Goal: Task Accomplishment & Management: Use online tool/utility

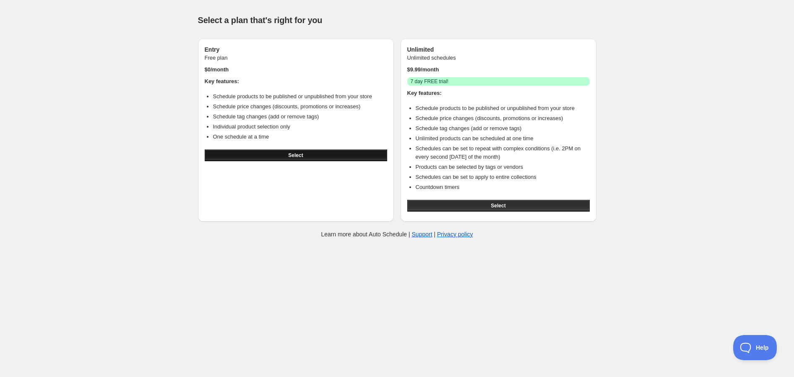
click at [290, 153] on span "Select" at bounding box center [295, 155] width 15 height 7
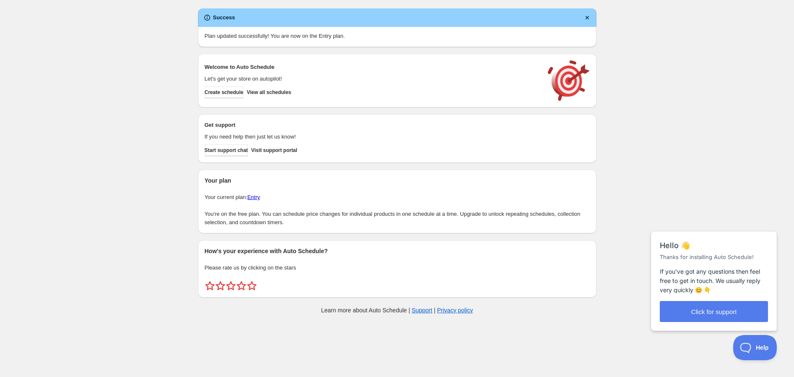
drag, startPoint x: 147, startPoint y: 167, endPoint x: 102, endPoint y: 171, distance: 45.9
click at [102, 172] on div "Create schedule Help & support Cancel Discount prices Schedule a discount, sale…" at bounding box center [397, 163] width 794 height 326
click at [744, 347] on span "Help" at bounding box center [752, 346] width 44 height 6
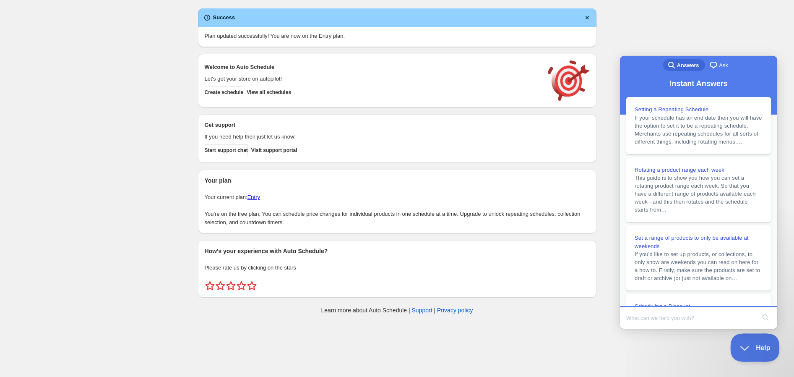
click at [744, 347] on span "Help" at bounding box center [752, 346] width 44 height 6
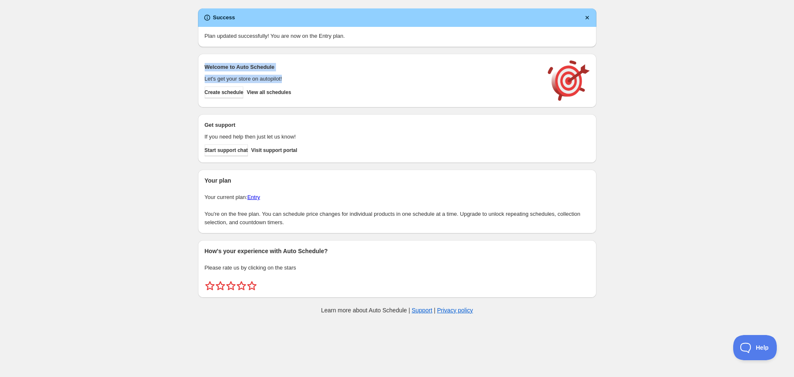
drag, startPoint x: 201, startPoint y: 69, endPoint x: 298, endPoint y: 79, distance: 97.8
click at [298, 79] on div "Welcome to Auto Schedule Let's get your store on autopilot! Create schedule Vie…" at bounding box center [397, 81] width 399 height 54
click at [299, 80] on p "Let's get your store on autopilot!" at bounding box center [372, 79] width 335 height 8
click at [230, 96] on button "Create schedule" at bounding box center [224, 92] width 39 height 12
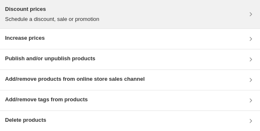
click at [256, 17] on div "Discount prices Schedule a discount, sale or promotion" at bounding box center [130, 14] width 260 height 29
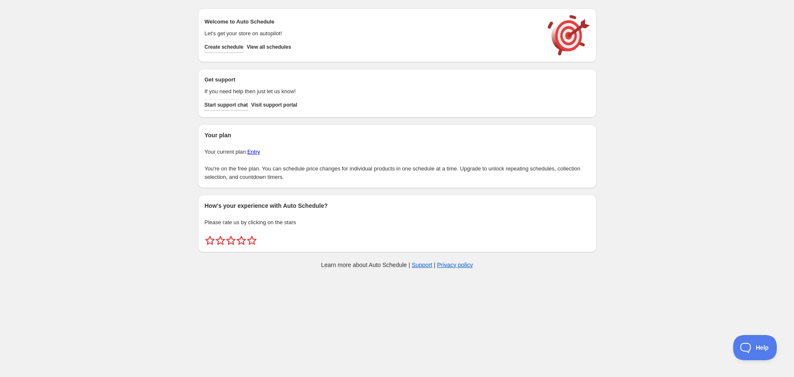
click at [232, 54] on div "Welcome to Auto Schedule Let's get your store on autopilot! Create schedule Vie…" at bounding box center [397, 35] width 385 height 40
click at [237, 46] on span "Create schedule" at bounding box center [224, 47] width 39 height 7
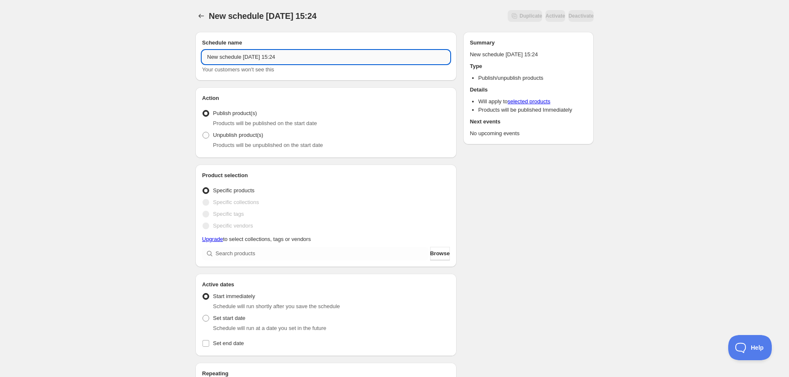
click at [262, 56] on input "New schedule Sep 18 2025 15:24" at bounding box center [326, 56] width 248 height 13
drag, startPoint x: 273, startPoint y: 54, endPoint x: 287, endPoint y: 58, distance: 14.6
click at [275, 53] on input "New schedule Sep 18 2025 15:24" at bounding box center [326, 56] width 248 height 13
click at [297, 61] on input "New schedule Sep 18 2025 15:24" at bounding box center [326, 56] width 248 height 13
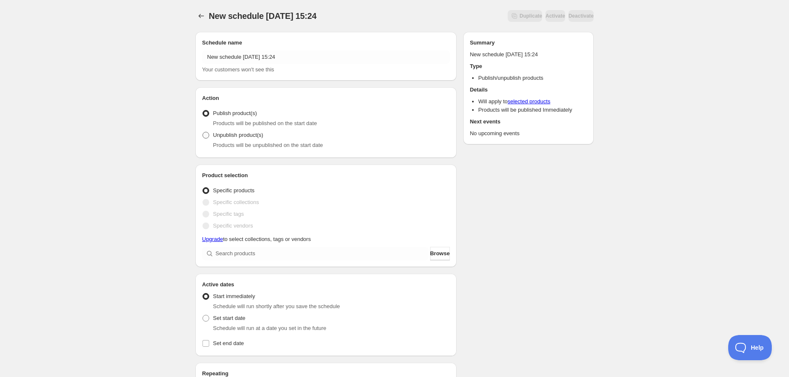
click at [237, 138] on span "Unpublish product(s)" at bounding box center [238, 135] width 50 height 6
click at [203, 132] on input "Unpublish product(s)" at bounding box center [203, 132] width 0 height 0
radio input "true"
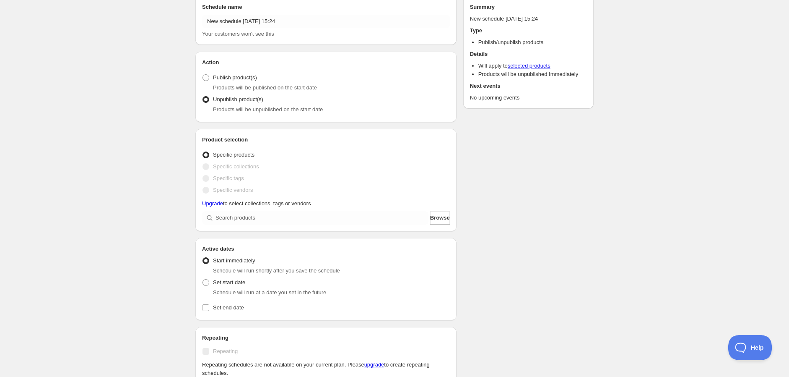
scroll to position [47, 0]
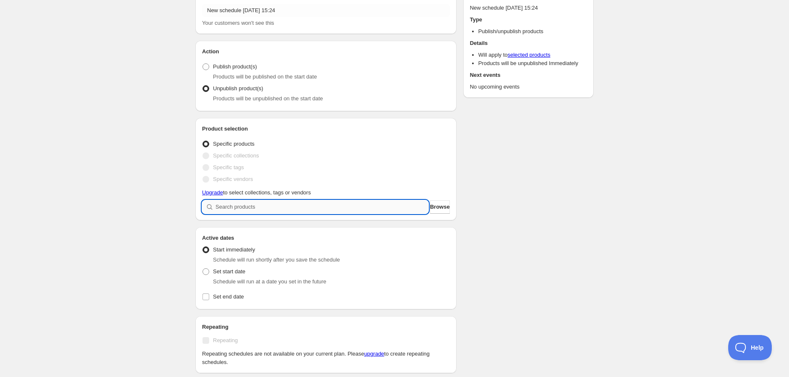
click at [260, 211] on input "search" at bounding box center [322, 206] width 213 height 13
click at [430, 207] on span "Browse" at bounding box center [440, 207] width 20 height 8
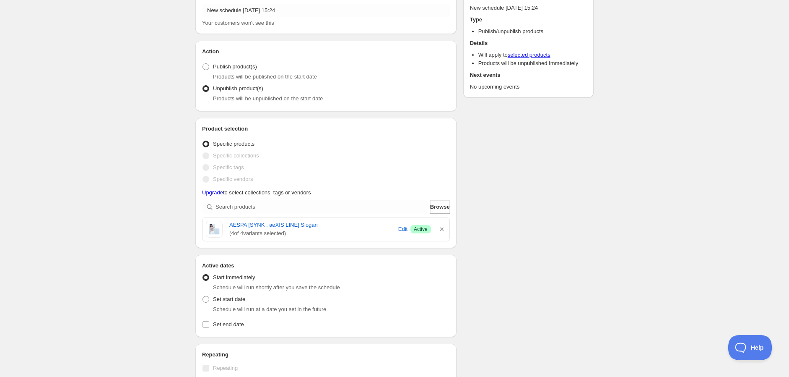
drag, startPoint x: 396, startPoint y: 299, endPoint x: 378, endPoint y: 305, distance: 18.0
click at [378, 305] on div "Schedule will run at a date you set in the future" at bounding box center [331, 309] width 237 height 8
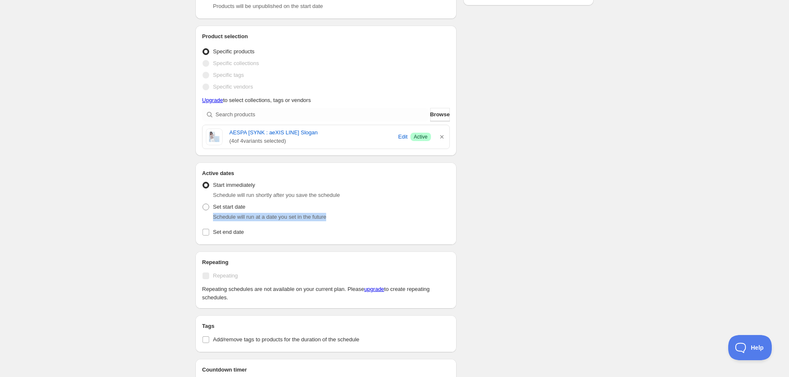
scroll to position [140, 0]
click at [344, 232] on label "Set end date" at bounding box center [326, 231] width 248 height 12
click at [209, 232] on input "Set end date" at bounding box center [206, 231] width 7 height 7
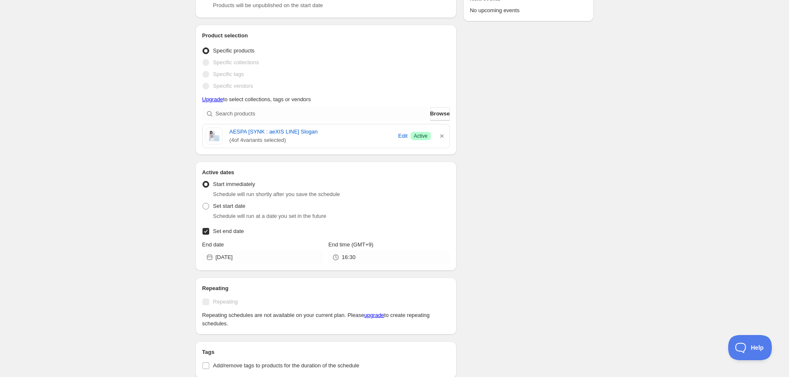
click at [237, 232] on span "Set end date" at bounding box center [228, 231] width 31 height 6
click at [209, 232] on input "Set end date" at bounding box center [206, 231] width 7 height 7
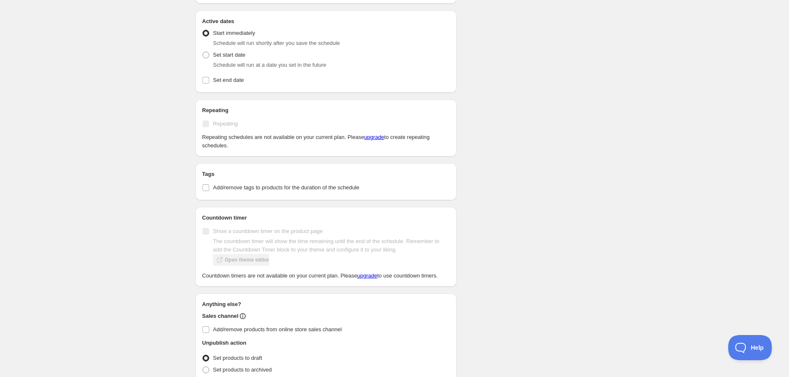
scroll to position [237, 0]
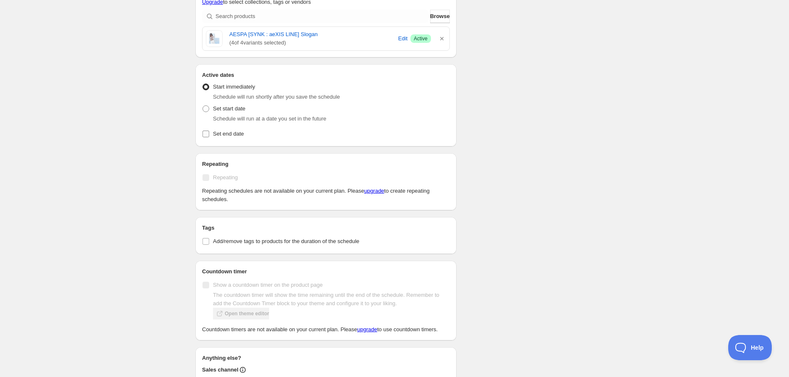
click at [216, 134] on span "Set end date" at bounding box center [228, 133] width 31 height 6
click at [209, 134] on input "Set end date" at bounding box center [206, 133] width 7 height 7
checkbox input "true"
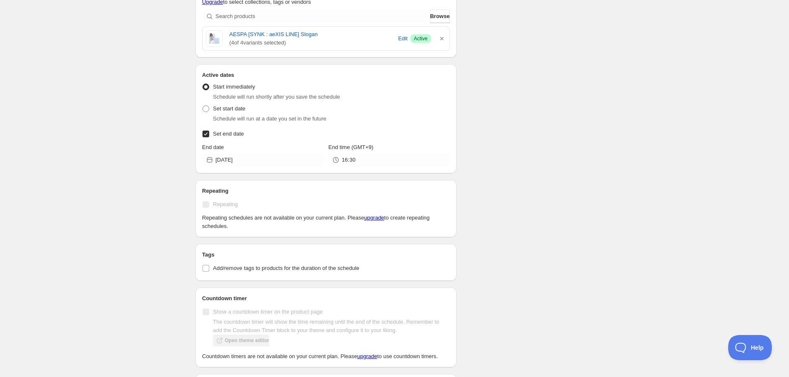
click at [381, 169] on div "Active dates Active Date Type Start immediately Schedule will run shortly after…" at bounding box center [325, 118] width 261 height 109
click at [348, 158] on input "16:30" at bounding box center [396, 159] width 108 height 13
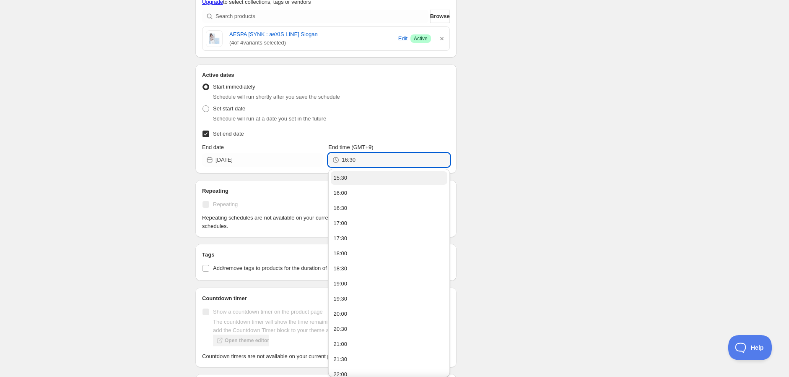
click at [347, 178] on button "15:30" at bounding box center [389, 177] width 116 height 13
type input "15:30"
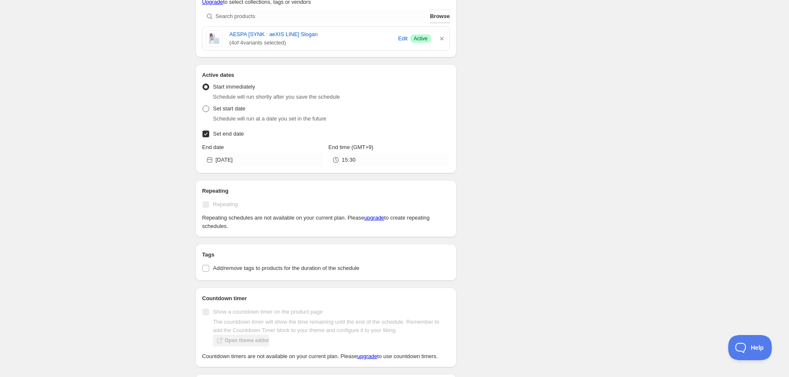
click at [234, 109] on span "Set start date" at bounding box center [229, 108] width 32 height 6
click at [203, 106] on input "Set start date" at bounding box center [203, 105] width 0 height 0
radio input "true"
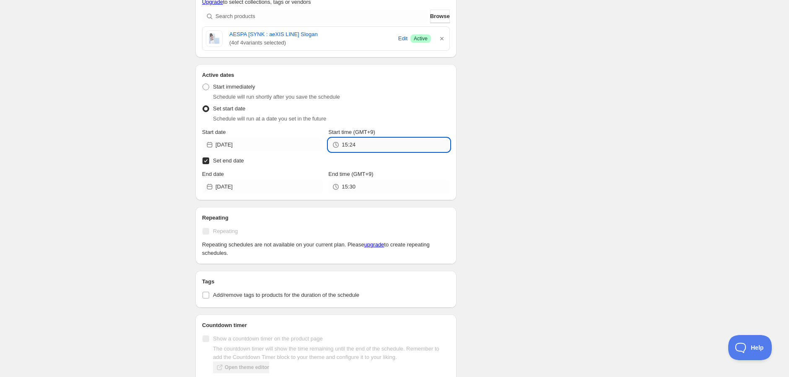
click at [371, 144] on input "15:24" at bounding box center [396, 144] width 108 height 13
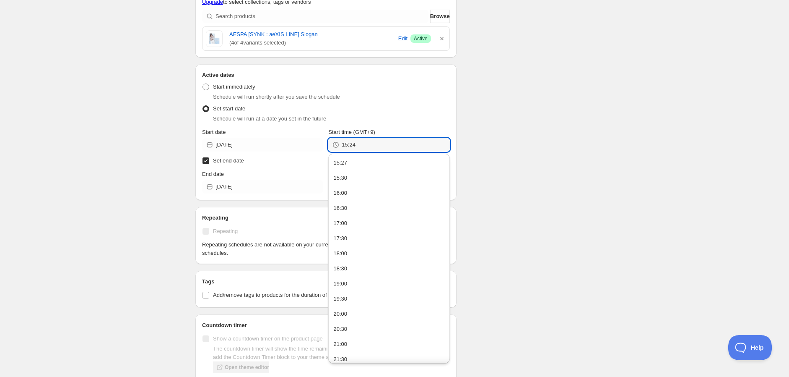
click at [556, 307] on div "Schedule name New schedule Sep 18 2025 15:24 Your customers won't see this Acti…" at bounding box center [391, 148] width 405 height 721
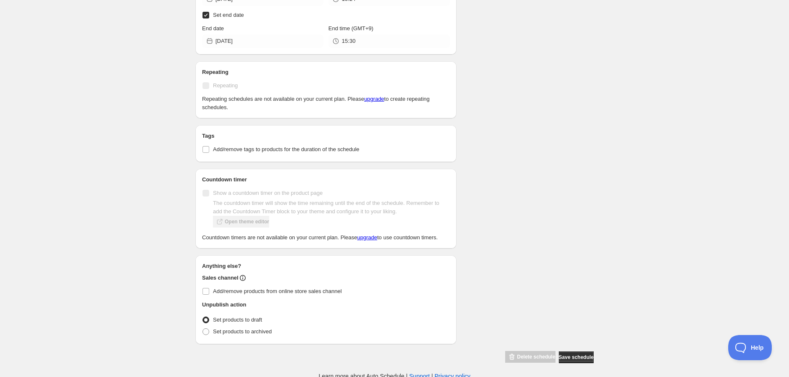
scroll to position [384, 0]
click at [583, 353] on span "Save schedule" at bounding box center [576, 355] width 35 height 7
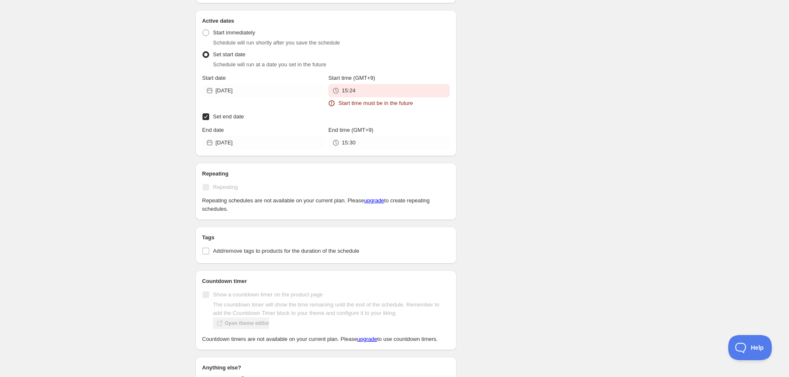
scroll to position [347, 0]
click at [379, 96] on input "15:24" at bounding box center [396, 90] width 108 height 13
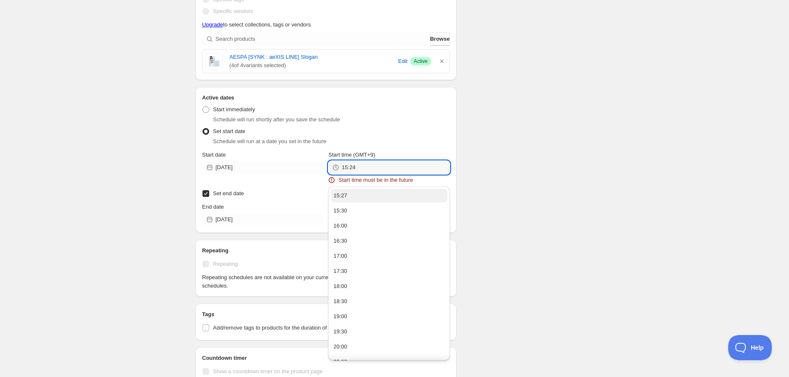
scroll to position [254, 0]
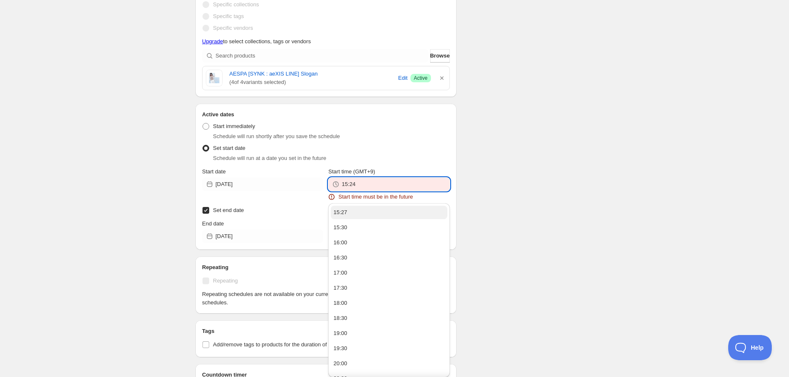
click at [354, 217] on button "15:27" at bounding box center [389, 212] width 116 height 13
type input "15:27"
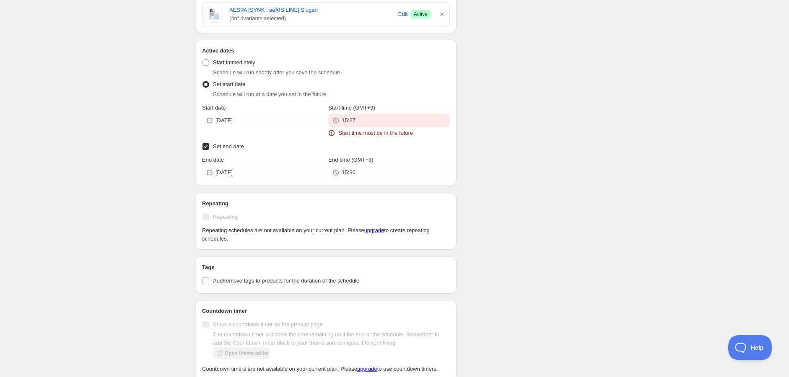
scroll to position [347, 0]
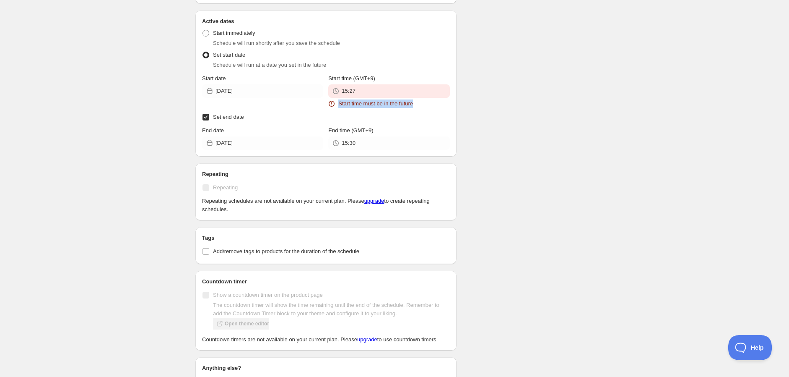
drag, startPoint x: 417, startPoint y: 103, endPoint x: 331, endPoint y: 105, distance: 85.6
click at [331, 105] on div "Start time must be in the future" at bounding box center [388, 103] width 121 height 8
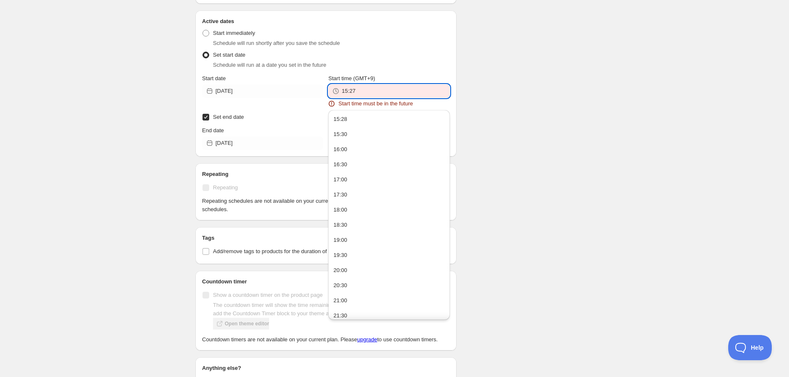
click at [359, 86] on input "15:27" at bounding box center [396, 90] width 108 height 13
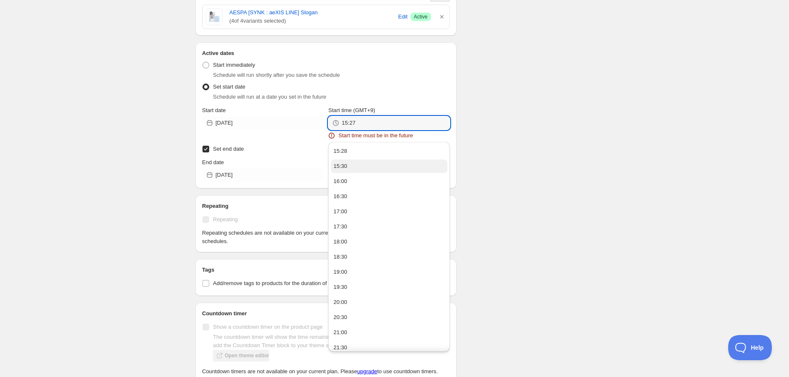
scroll to position [300, 0]
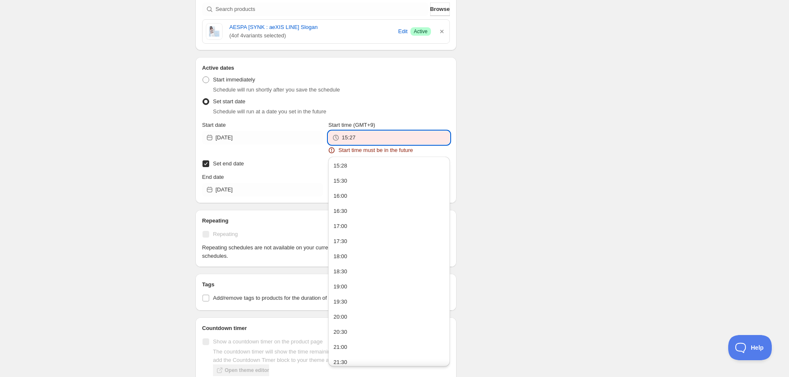
click at [472, 166] on div "There were some issues with your form submission Start time must be in the futu…" at bounding box center [391, 118] width 405 height 787
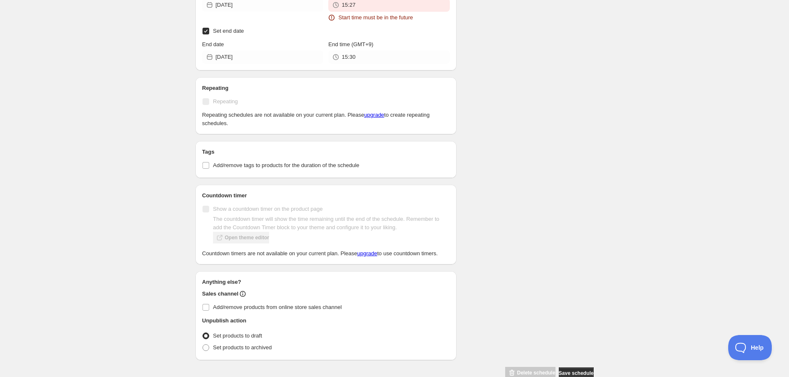
scroll to position [450, 0]
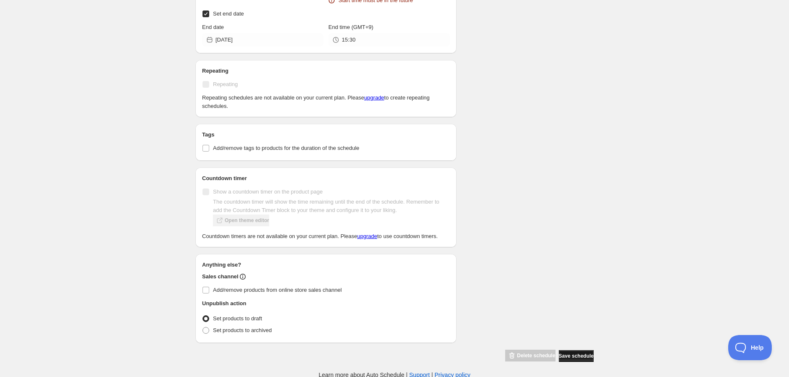
click at [577, 352] on span "Save schedule" at bounding box center [576, 355] width 35 height 7
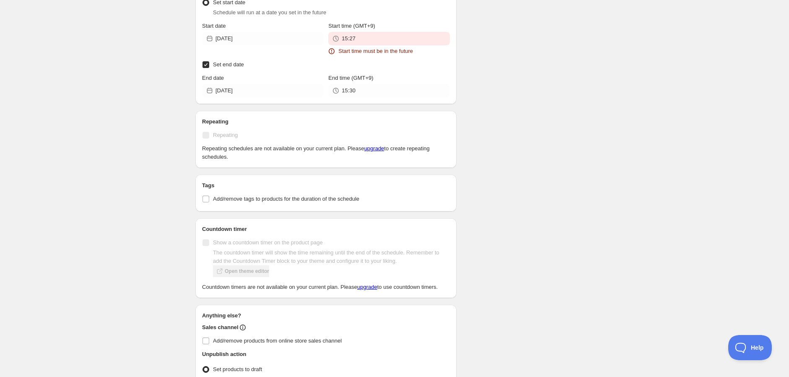
scroll to position [310, 0]
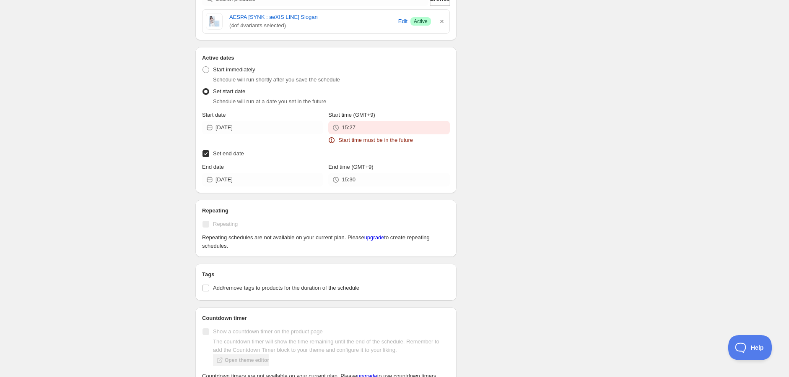
click at [264, 137] on div "Start date 2025-09-18" at bounding box center [262, 128] width 121 height 34
click at [211, 68] on label "Start immediately" at bounding box center [228, 70] width 53 height 12
click at [203, 67] on input "Start immediately" at bounding box center [203, 66] width 0 height 0
radio input "true"
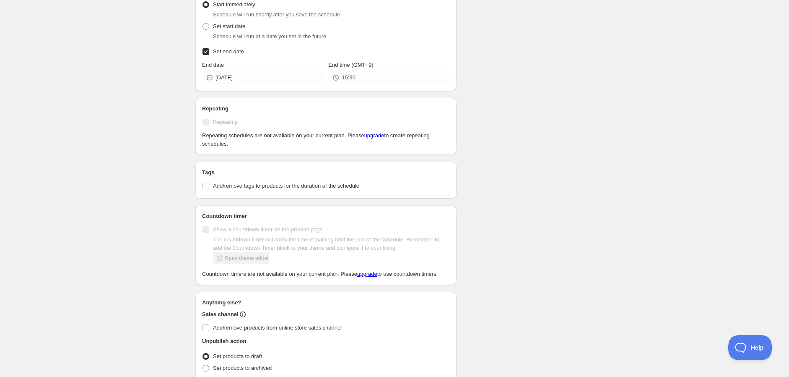
scroll to position [413, 0]
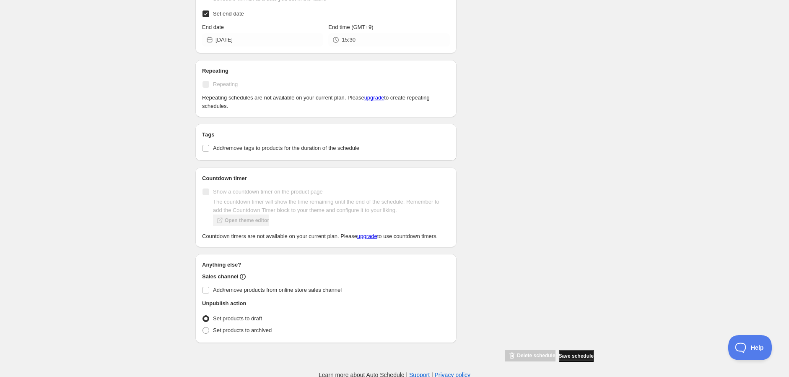
click at [589, 354] on span "Save schedule" at bounding box center [576, 355] width 35 height 7
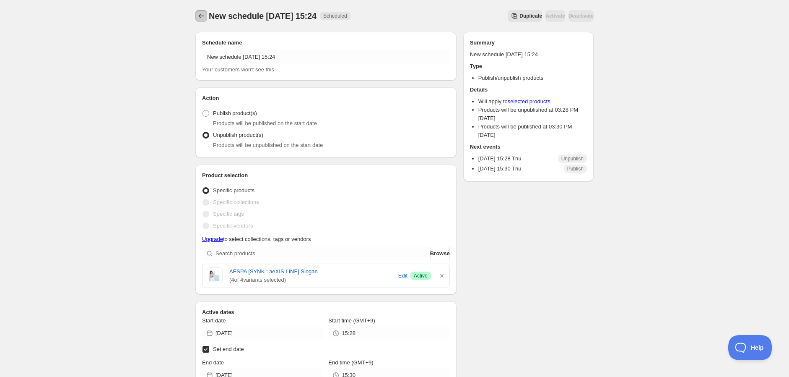
click at [200, 16] on icon "Schedules" at bounding box center [201, 16] width 8 height 8
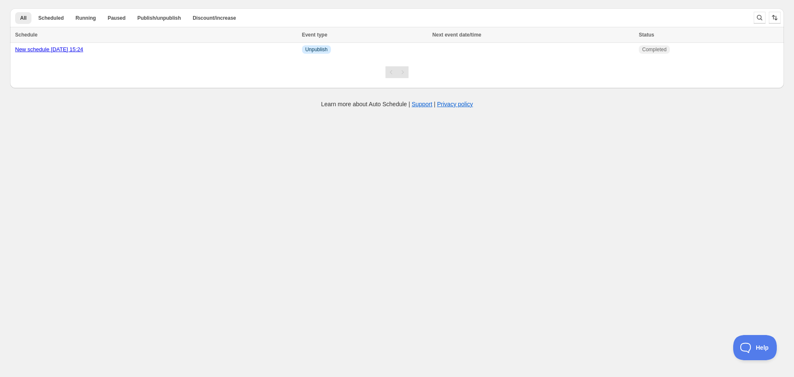
click at [99, 69] on div at bounding box center [393, 69] width 767 height 18
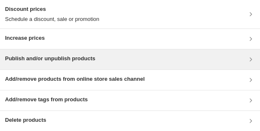
click at [70, 58] on h3 "Publish and/or unpublish products" at bounding box center [50, 59] width 90 height 8
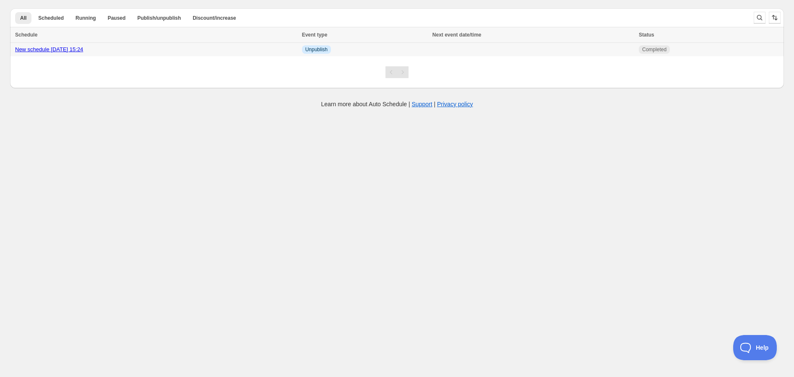
click at [62, 50] on link "New schedule [DATE] 15:24" at bounding box center [49, 49] width 68 height 6
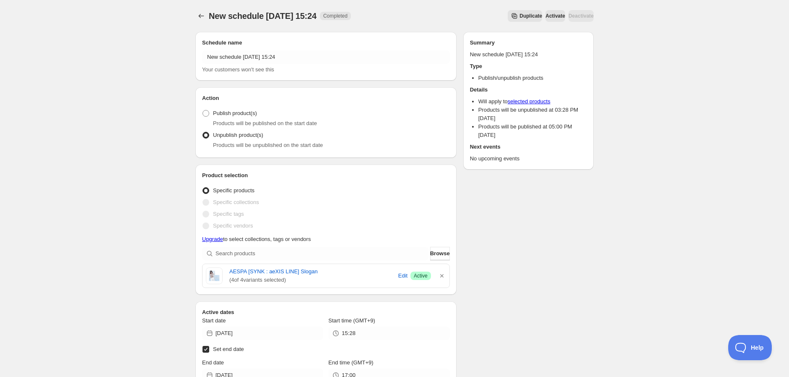
drag, startPoint x: 531, startPoint y: 147, endPoint x: 533, endPoint y: 187, distance: 39.9
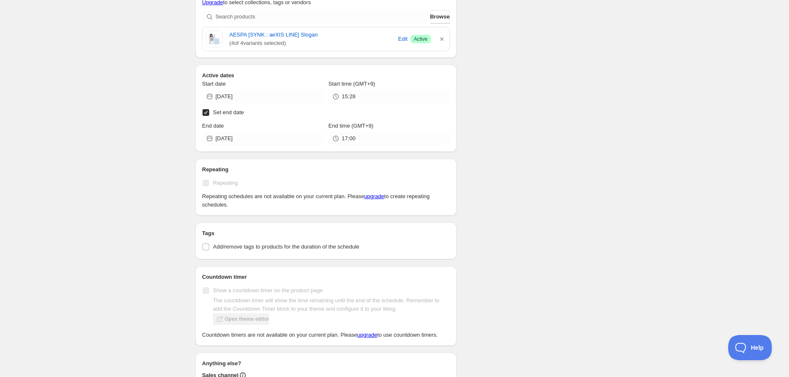
scroll to position [140, 0]
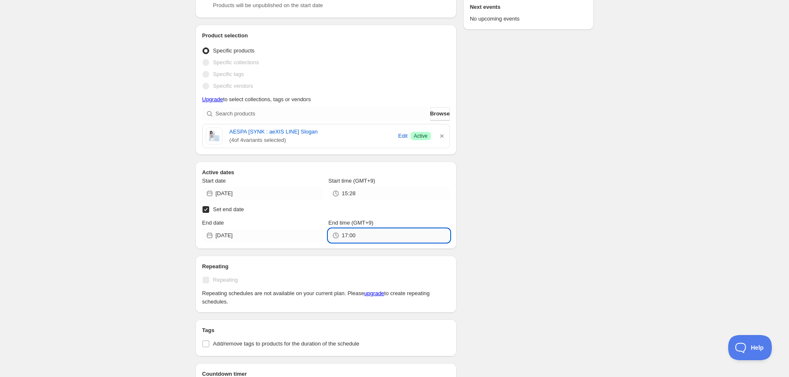
click at [348, 235] on input "17:00" at bounding box center [396, 235] width 108 height 13
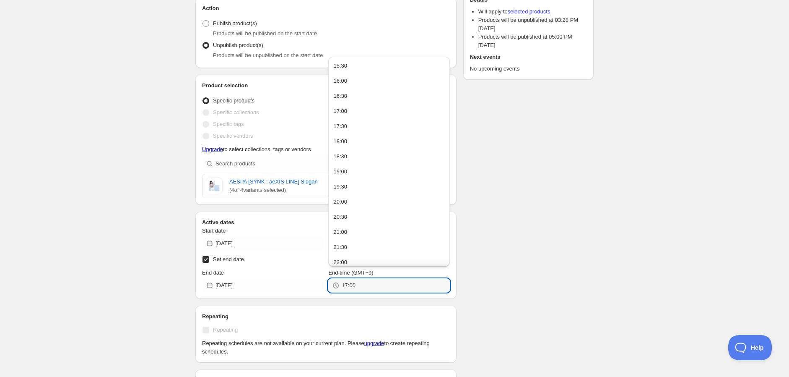
scroll to position [0, 0]
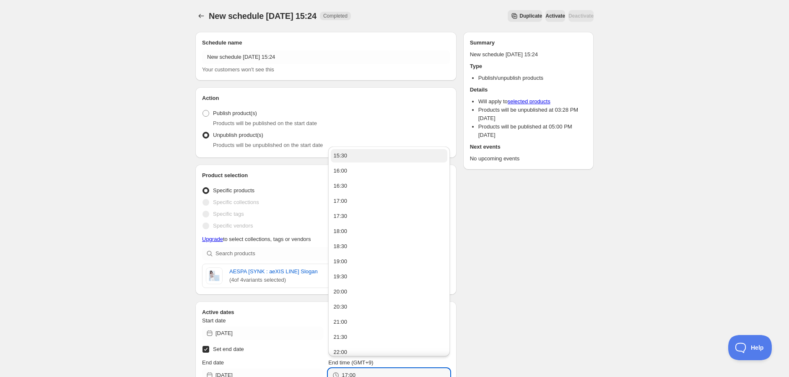
click at [346, 157] on div "15:30" at bounding box center [340, 155] width 14 height 8
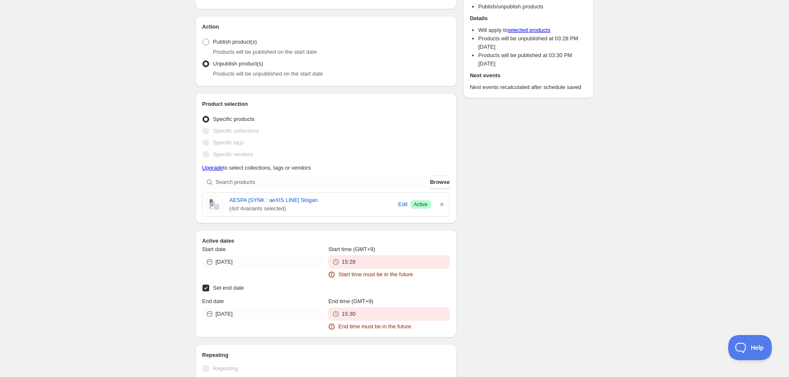
scroll to position [140, 0]
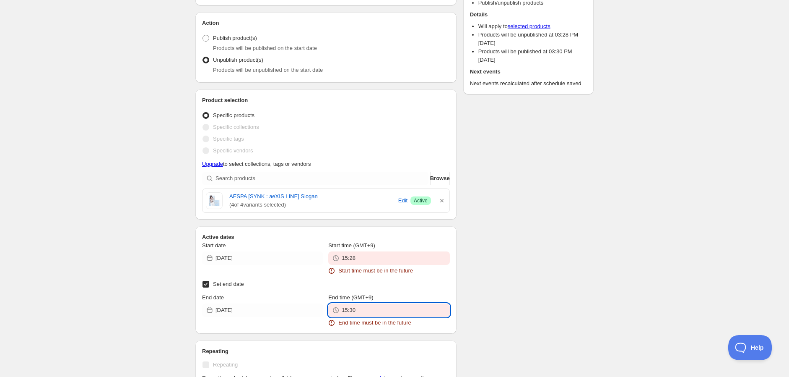
click at [374, 311] on input "15:30" at bounding box center [396, 309] width 108 height 13
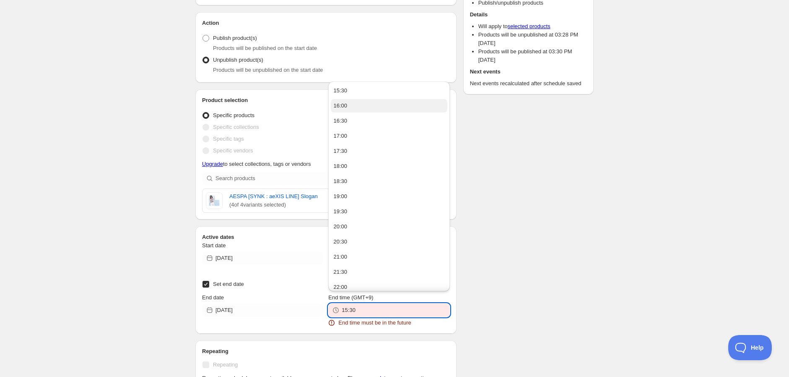
click at [351, 102] on button "16:00" at bounding box center [389, 105] width 116 height 13
type input "16:00"
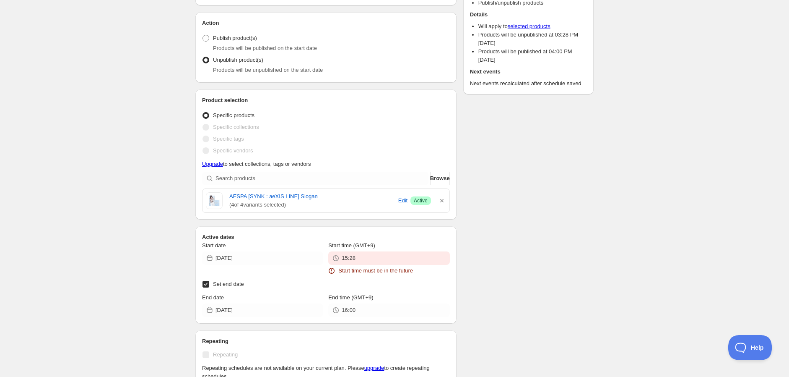
scroll to position [131, 0]
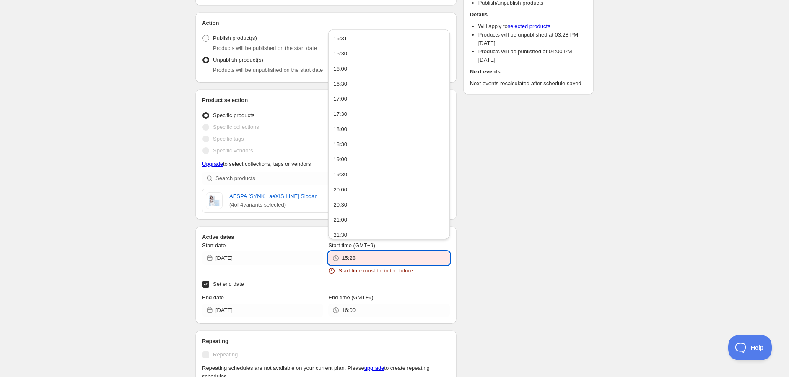
click at [380, 256] on input "15:28" at bounding box center [396, 257] width 108 height 13
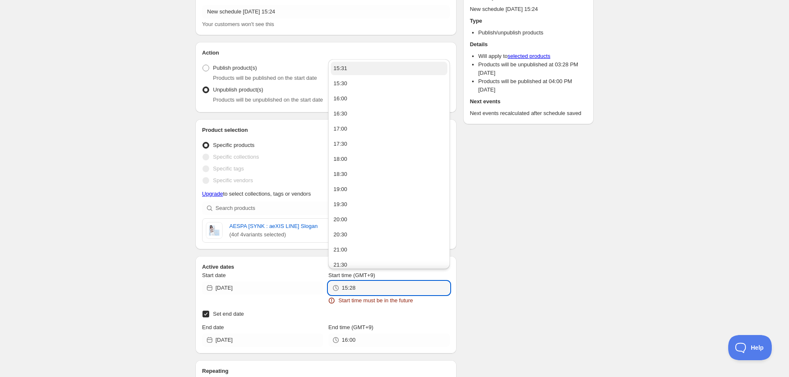
scroll to position [85, 0]
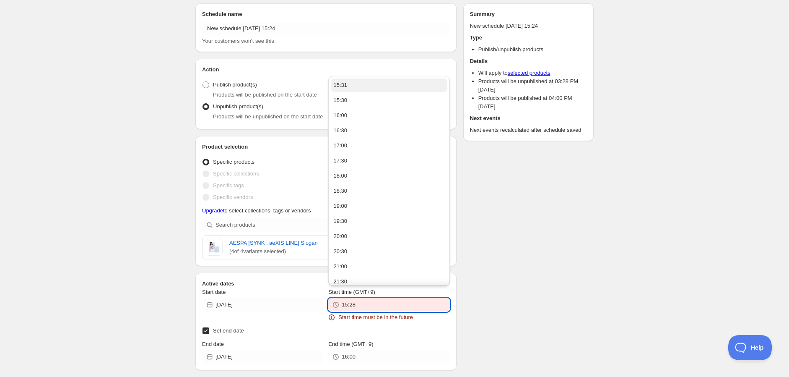
click at [349, 85] on button "15:31" at bounding box center [389, 84] width 116 height 13
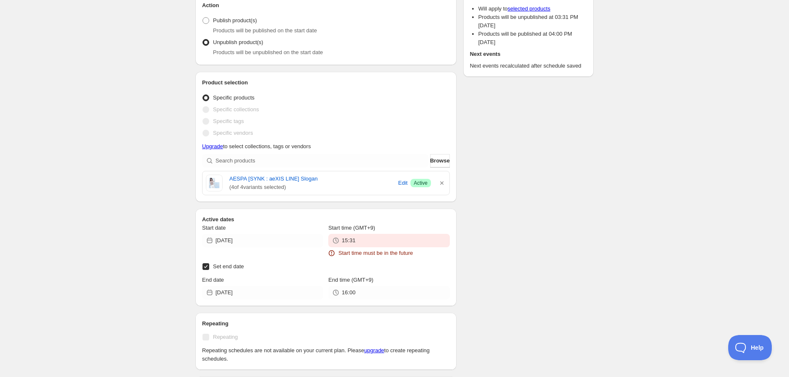
scroll to position [224, 0]
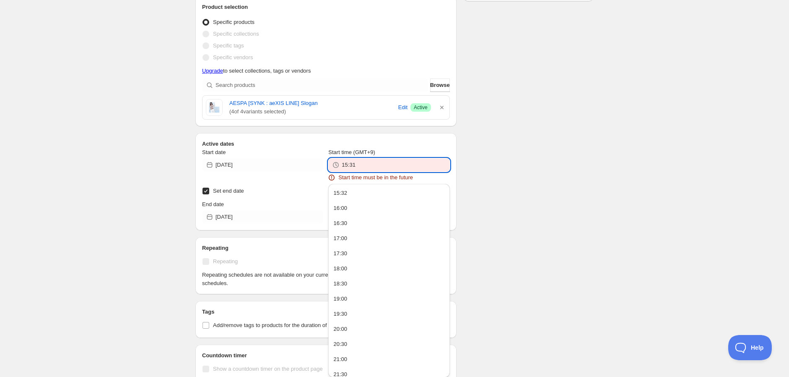
drag, startPoint x: 360, startPoint y: 170, endPoint x: 360, endPoint y: 164, distance: 6.3
click at [359, 170] on input "15:31" at bounding box center [396, 164] width 108 height 13
click at [350, 197] on button "15:32" at bounding box center [389, 192] width 116 height 13
type input "15:32"
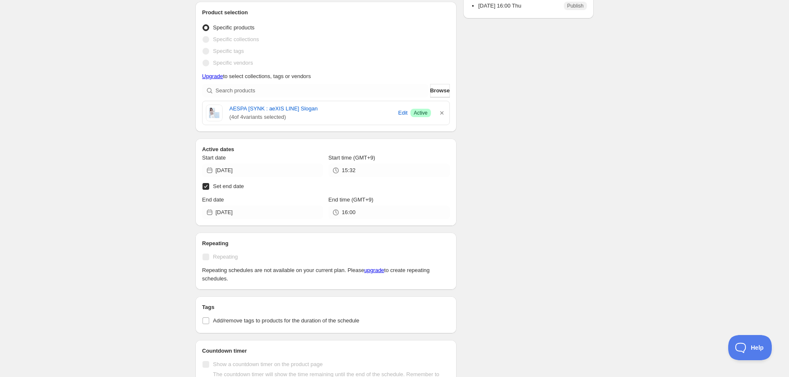
scroll to position [76, 0]
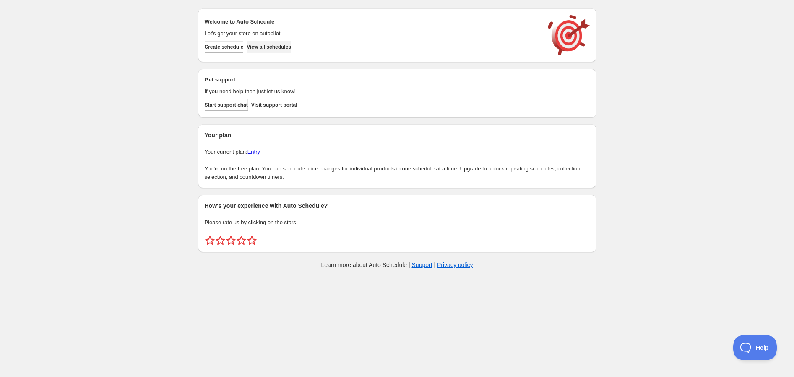
click at [275, 48] on span "View all schedules" at bounding box center [269, 47] width 44 height 7
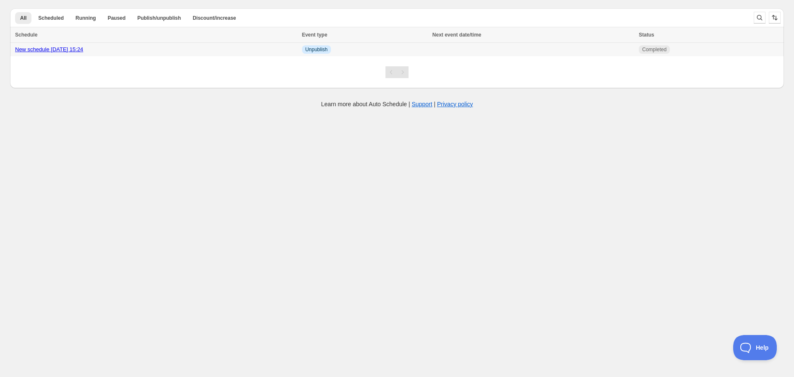
click at [264, 50] on div "New schedule Sep 18 2025 15:24" at bounding box center [156, 49] width 282 height 8
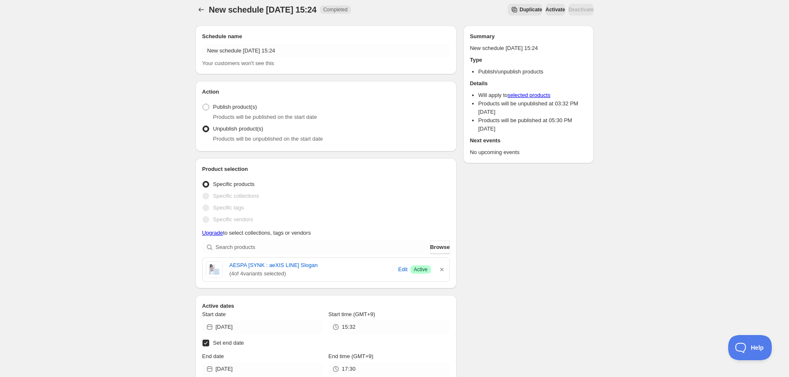
scroll to position [140, 0]
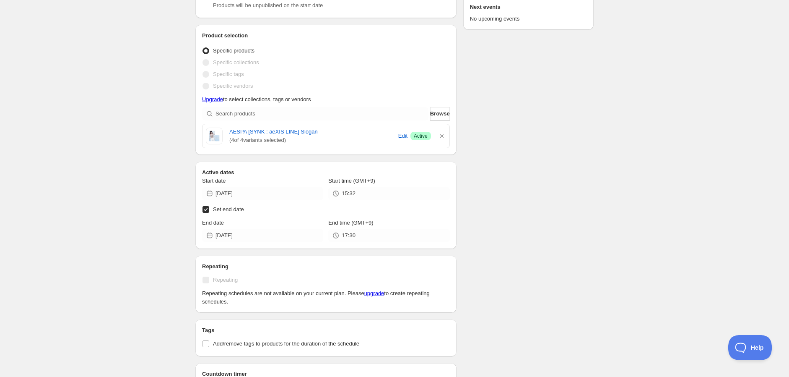
drag, startPoint x: 321, startPoint y: 142, endPoint x: 271, endPoint y: 141, distance: 49.9
click at [227, 134] on div "AESPA [SYNK : aeXIS LINE] Slogan ( 4 of 4 variants selected) Edit Success Active" at bounding box center [326, 136] width 240 height 17
click at [306, 145] on div "AESPA [SYNK : aeXIS LINE] Slogan ( 4 of 4 variants selected) Edit Success Active" at bounding box center [326, 135] width 247 height 23
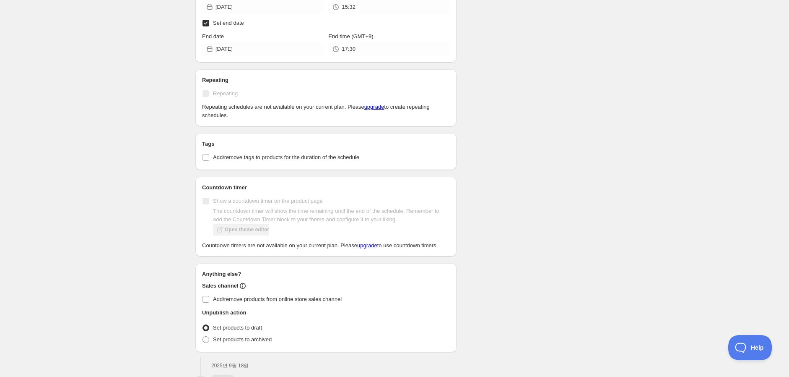
scroll to position [412, 0]
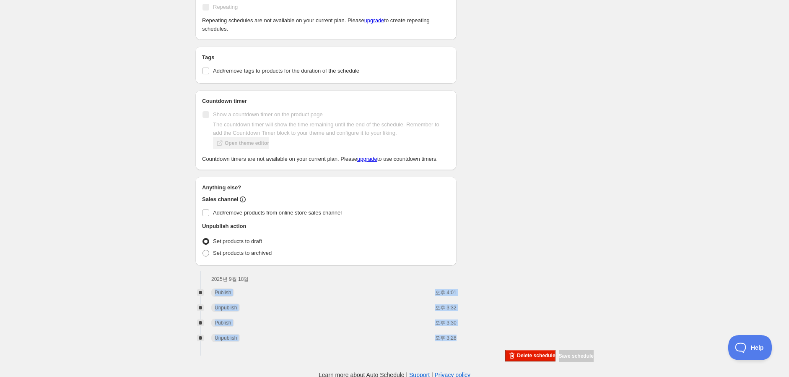
drag, startPoint x: 213, startPoint y: 291, endPoint x: 464, endPoint y: 337, distance: 255.4
drag, startPoint x: 472, startPoint y: 288, endPoint x: 330, endPoint y: 290, distance: 141.8
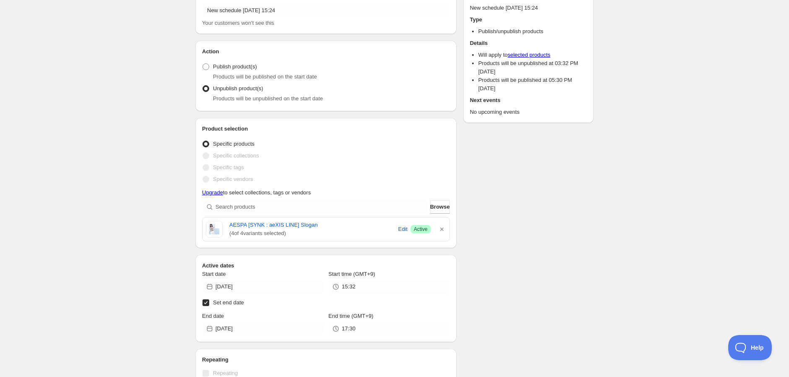
scroll to position [0, 0]
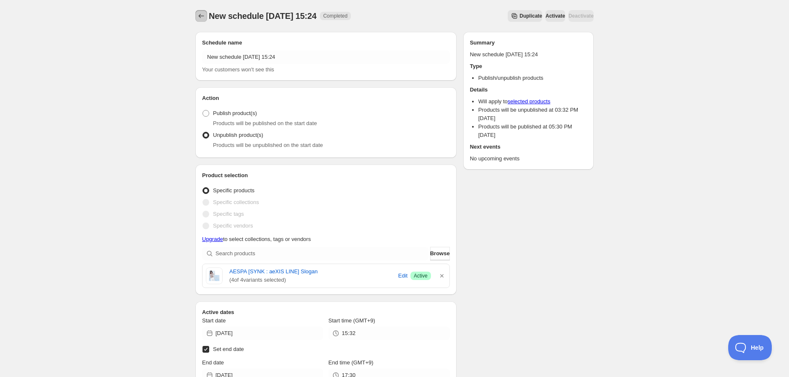
click at [201, 10] on button "Schedules" at bounding box center [201, 16] width 12 height 12
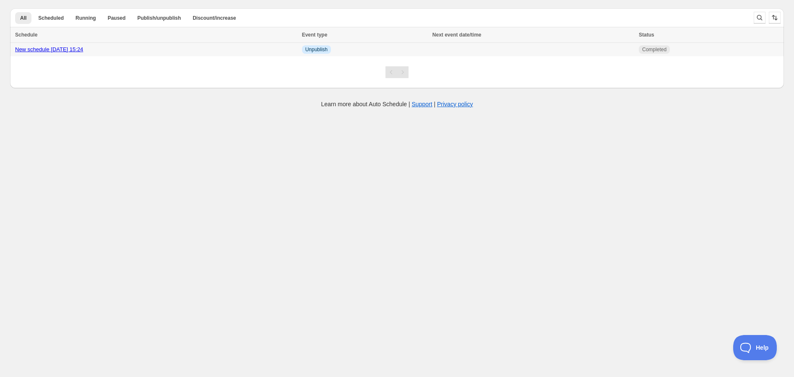
click at [328, 50] on span "Unpublish" at bounding box center [316, 49] width 22 height 7
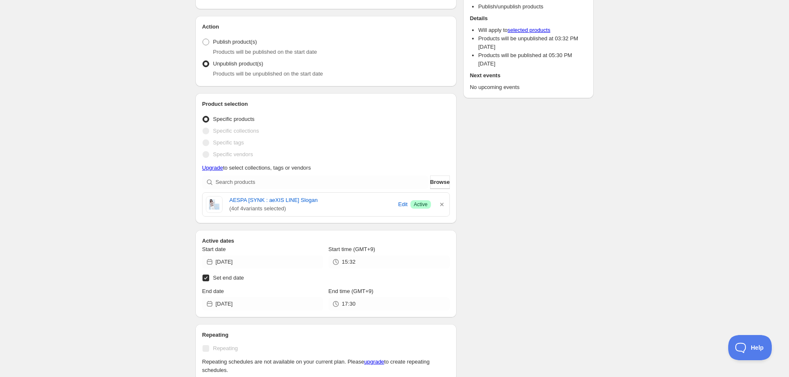
scroll to position [140, 0]
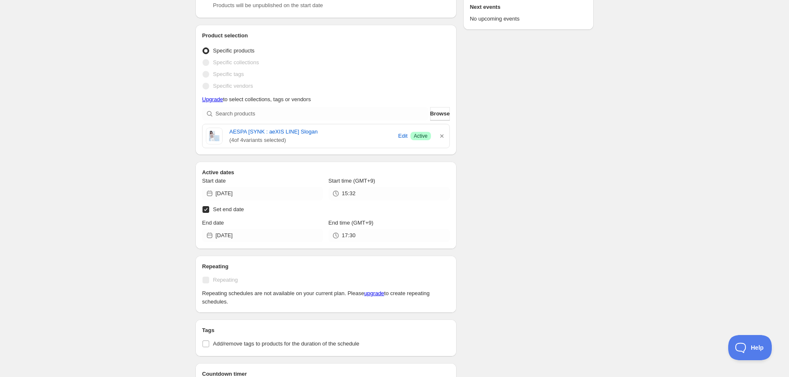
click at [266, 139] on span "( 4 of 4 variants selected)" at bounding box center [312, 140] width 166 height 8
click at [270, 133] on link "AESPA [SYNK : aeXIS LINE] Slogan" at bounding box center [312, 132] width 166 height 8
